Goal: Task Accomplishment & Management: Manage account settings

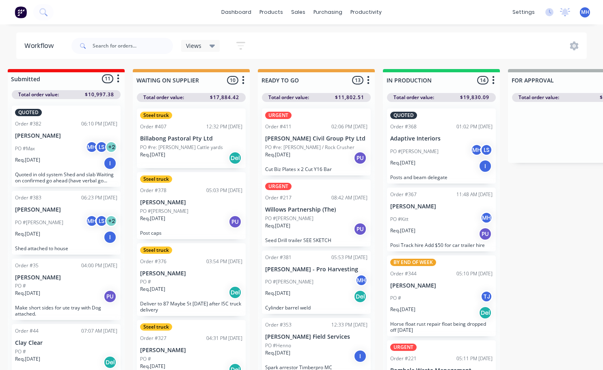
scroll to position [81, 0]
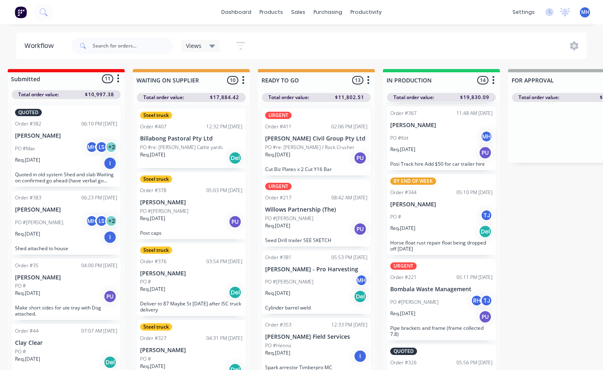
click at [306, 246] on div "URGENT Order #217 08:42 AM [DATE] Willows Partnership (The) PO #[PERSON_NAME]. …" at bounding box center [316, 213] width 109 height 67
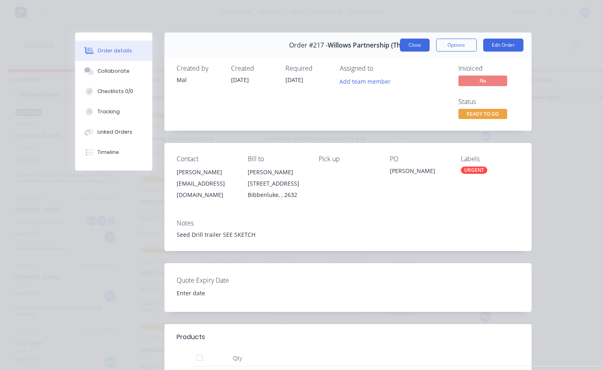
click at [407, 39] on button "Close" at bounding box center [415, 45] width 30 height 13
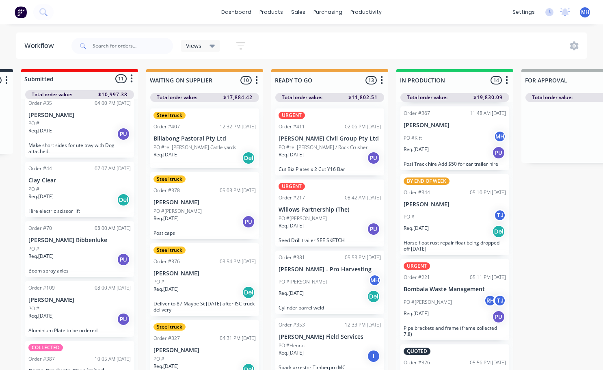
scroll to position [0, 0]
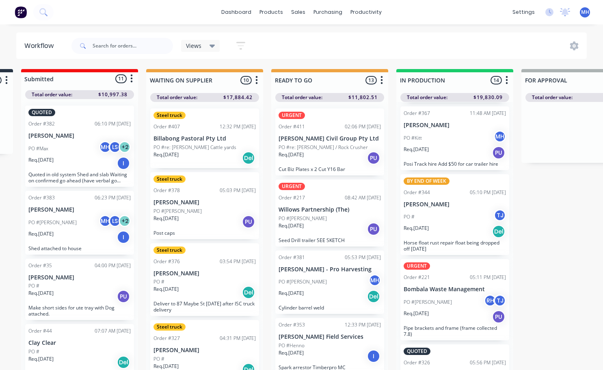
click at [132, 83] on icon "button" at bounding box center [131, 79] width 2 height 10
click at [102, 167] on div "MH [PERSON_NAME] (You)" at bounding box center [84, 168] width 110 height 12
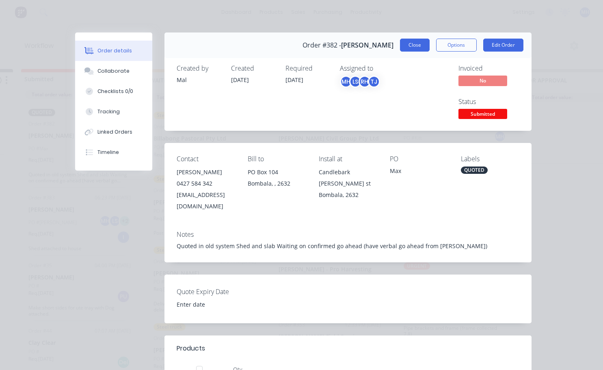
click at [403, 44] on button "Close" at bounding box center [415, 45] width 30 height 13
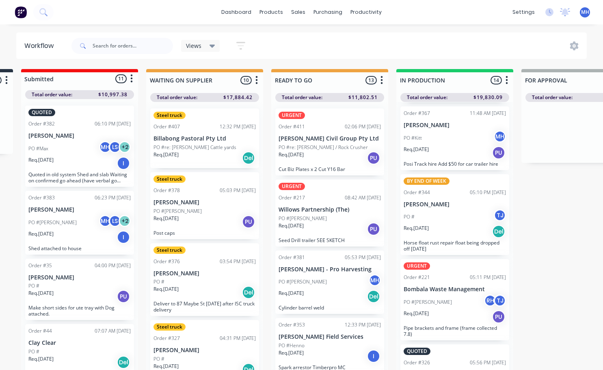
click at [256, 82] on icon "button" at bounding box center [257, 80] width 2 height 10
click at [134, 79] on button "button" at bounding box center [132, 79] width 10 height 10
click at [255, 61] on div "Workflow Views Save new view None (Default) edit Active jobs edit Ready for PU …" at bounding box center [179, 193] width 603 height 321
click at [211, 45] on icon at bounding box center [213, 46] width 6 height 3
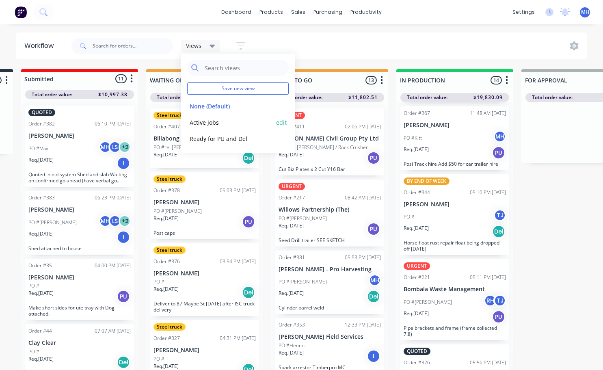
click at [210, 123] on button "Active jobs" at bounding box center [230, 122] width 87 height 9
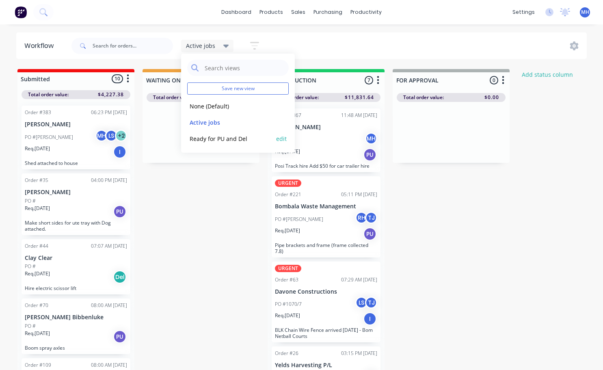
click at [226, 138] on button "Ready for PU and Del" at bounding box center [230, 138] width 87 height 9
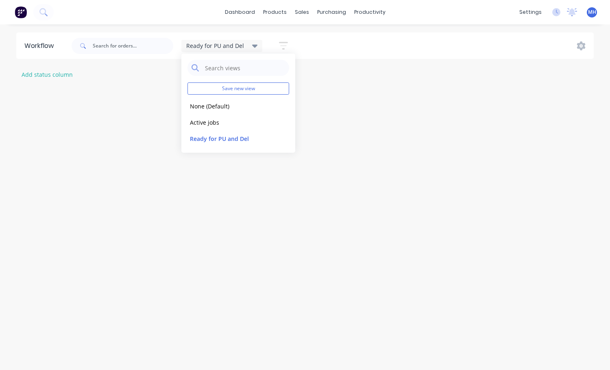
click at [253, 46] on icon at bounding box center [255, 46] width 6 height 3
click at [252, 47] on icon at bounding box center [255, 45] width 6 height 9
click at [202, 107] on button "None (Default)" at bounding box center [230, 106] width 87 height 9
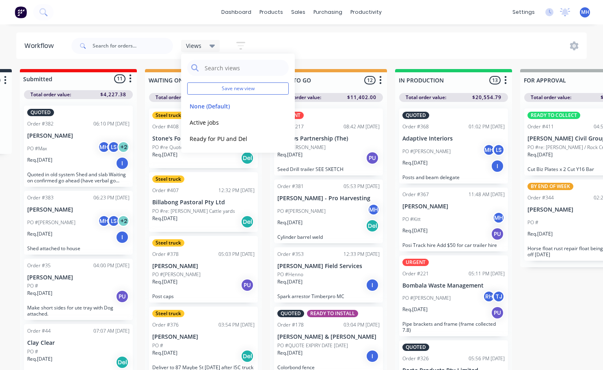
scroll to position [0, 124]
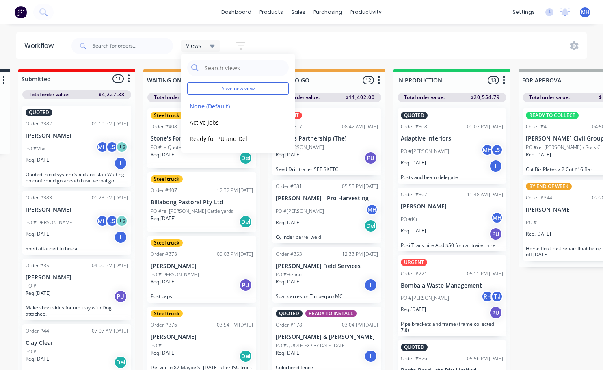
click at [359, 48] on div "Views Save new view None (Default) edit Active jobs edit Ready for PU and Del e…" at bounding box center [329, 46] width 518 height 24
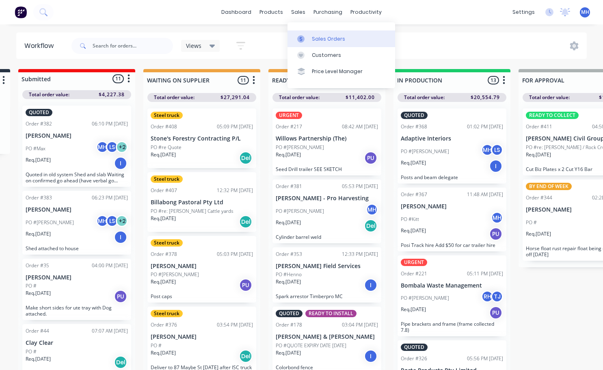
click at [317, 41] on div "Sales Orders" at bounding box center [328, 38] width 33 height 7
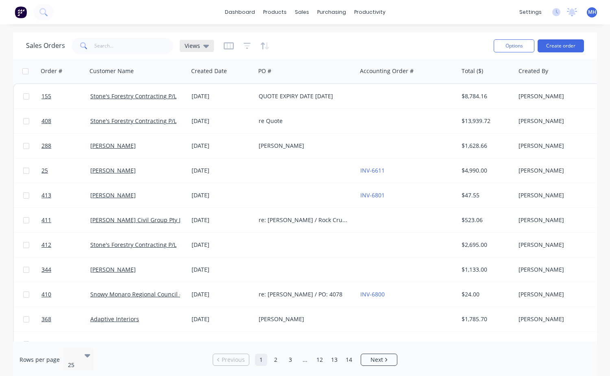
click at [206, 44] on icon at bounding box center [206, 45] width 6 height 9
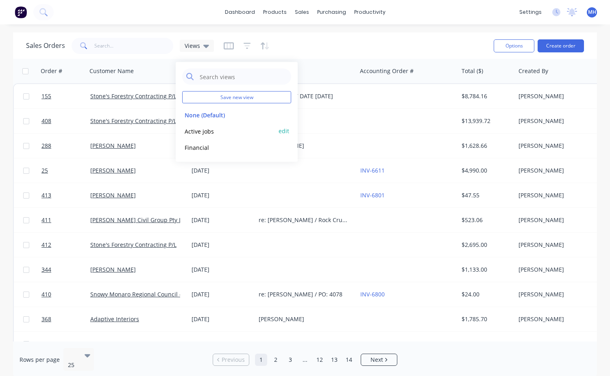
click at [201, 133] on button "Active jobs" at bounding box center [228, 130] width 93 height 9
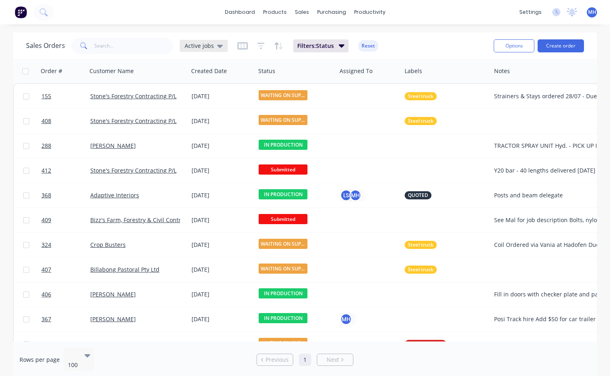
click at [220, 47] on icon at bounding box center [220, 45] width 6 height 9
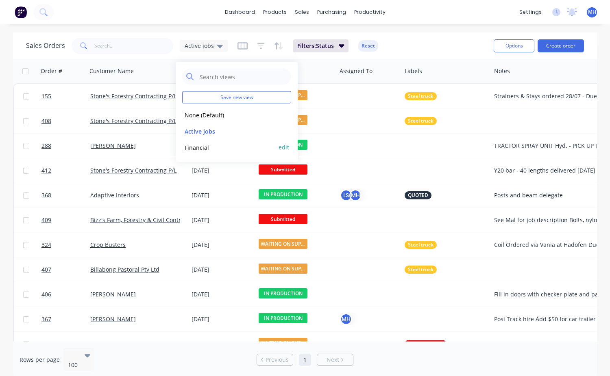
click at [199, 147] on button "Financial" at bounding box center [228, 147] width 93 height 9
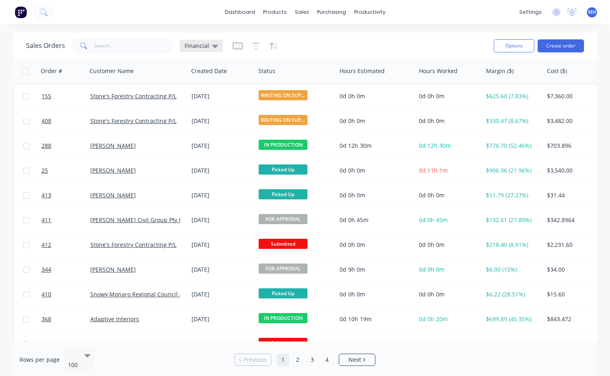
click at [215, 47] on icon at bounding box center [215, 45] width 6 height 9
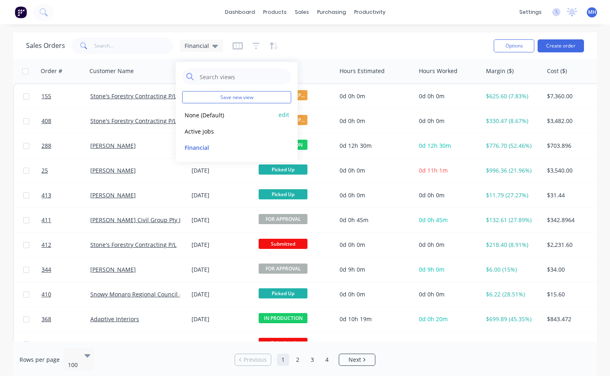
click at [210, 115] on button "None (Default)" at bounding box center [228, 114] width 93 height 9
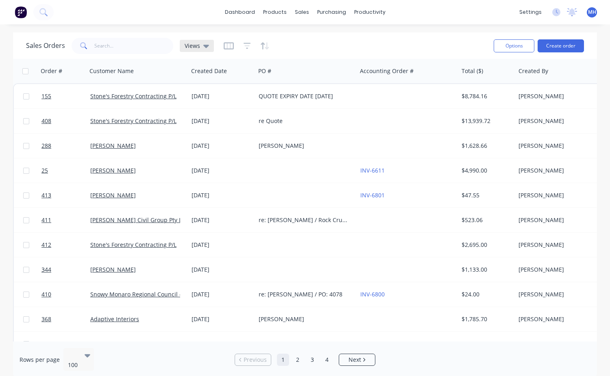
click at [205, 44] on icon at bounding box center [206, 45] width 6 height 9
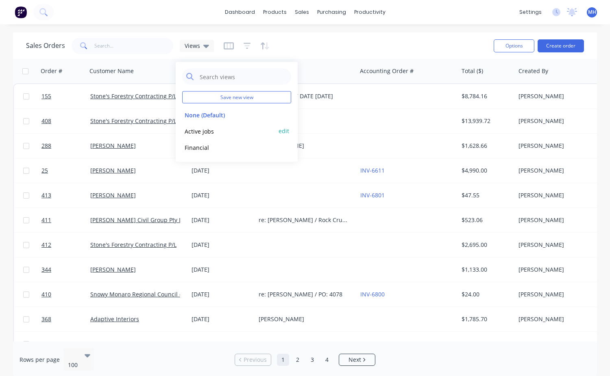
click at [204, 130] on button "Active jobs" at bounding box center [228, 130] width 93 height 9
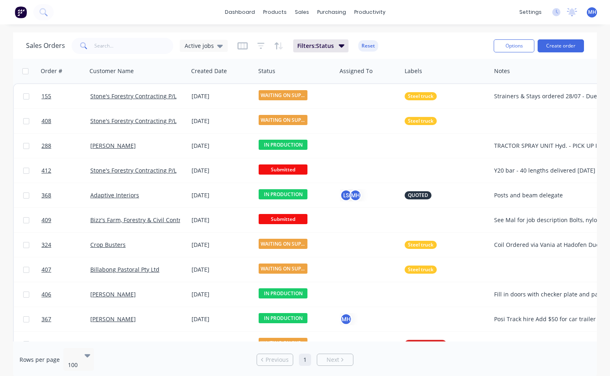
click at [410, 40] on div "Sales Orders Active jobs Filters: Status Reset" at bounding box center [256, 46] width 461 height 20
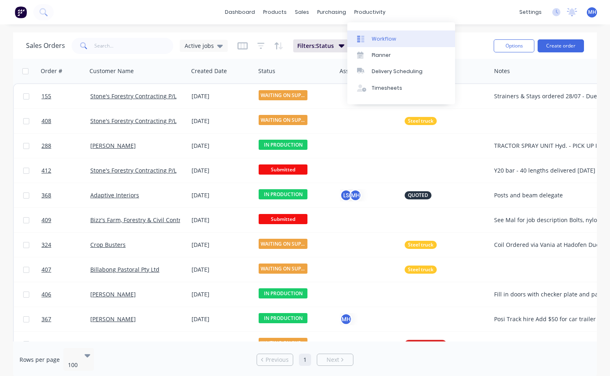
click at [381, 40] on div "Workflow" at bounding box center [383, 38] width 24 height 7
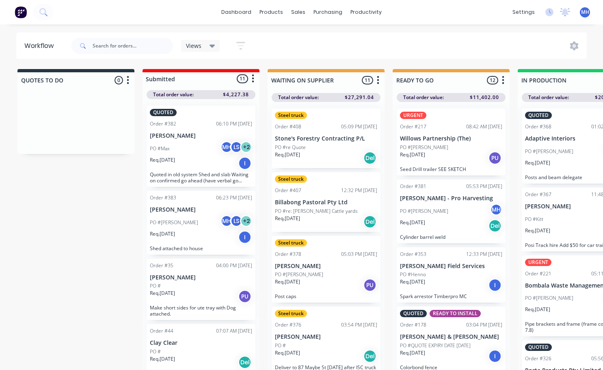
click at [585, 12] on span "MH" at bounding box center [586, 12] width 8 height 7
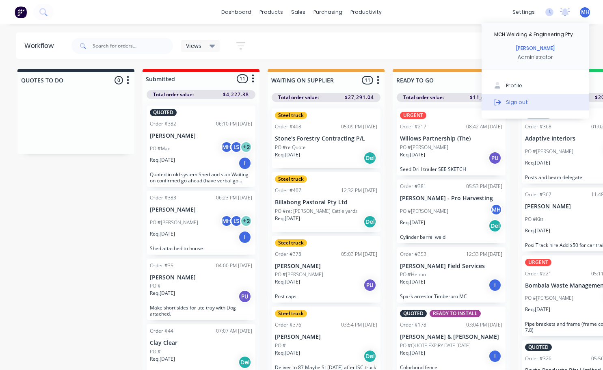
click at [520, 102] on div "Sign out" at bounding box center [517, 101] width 22 height 7
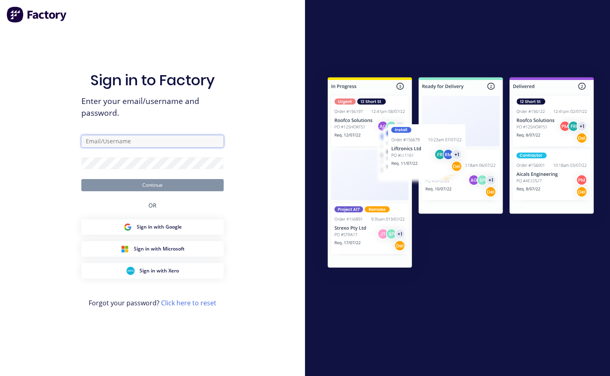
type input "[EMAIL_ADDRESS][DOMAIN_NAME]"
